Goal: Navigation & Orientation: Find specific page/section

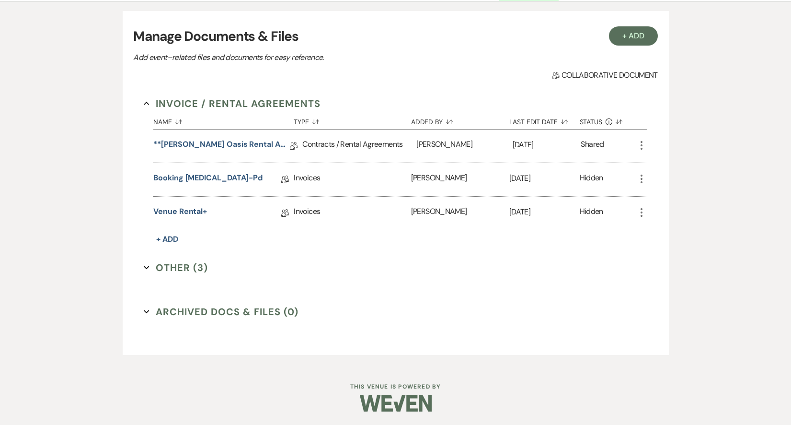
click at [743, 98] on div "Messages Tasks Payments Vendors Rental Overview Timeline Docs & Files Contacts …" at bounding box center [395, 169] width 791 height 391
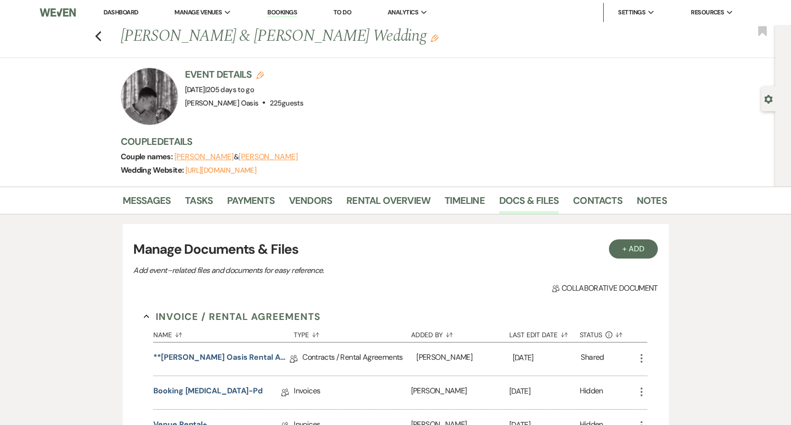
click at [117, 10] on link "Dashboard" at bounding box center [120, 12] width 34 height 8
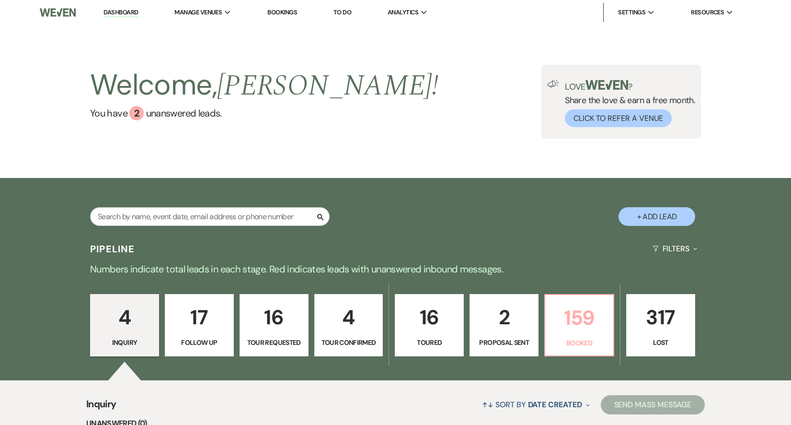
click at [601, 334] on link "159 Booked" at bounding box center [579, 325] width 70 height 62
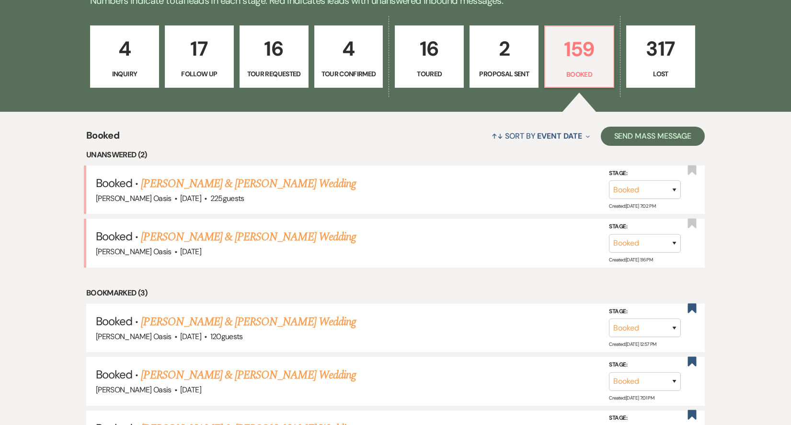
scroll to position [322, 0]
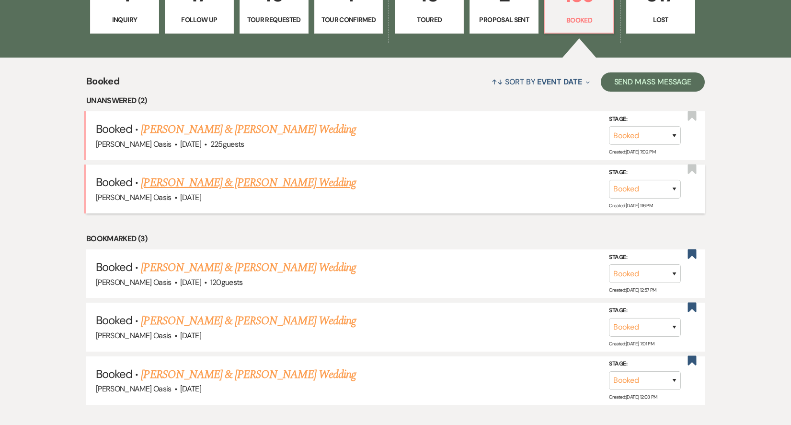
scroll to position [136, 0]
